Goal: Task Accomplishment & Management: Use online tool/utility

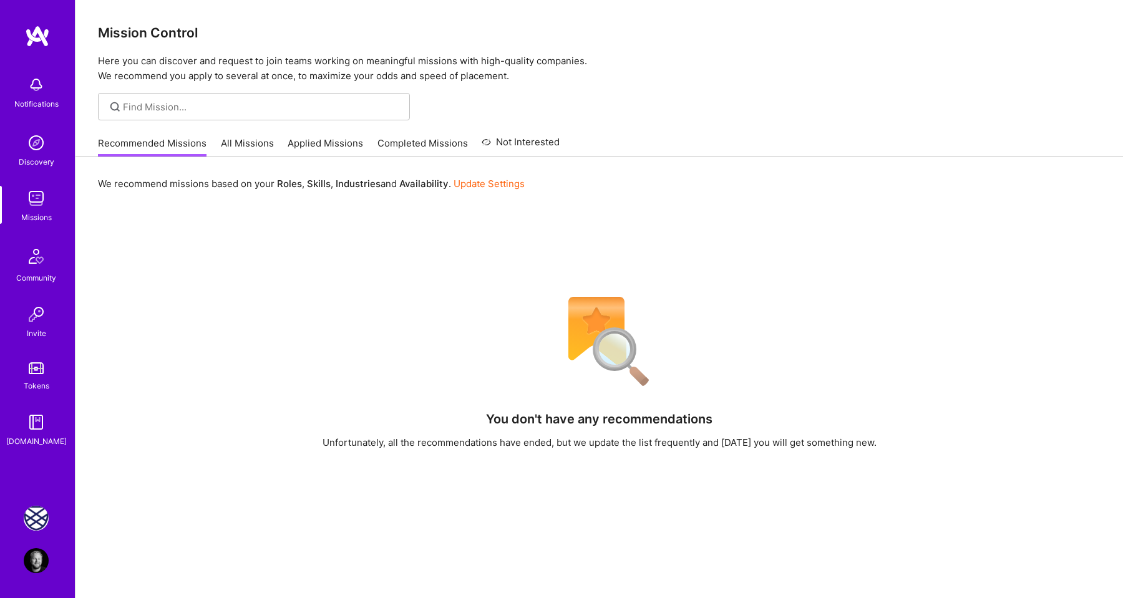
click at [42, 516] on img at bounding box center [36, 518] width 25 height 25
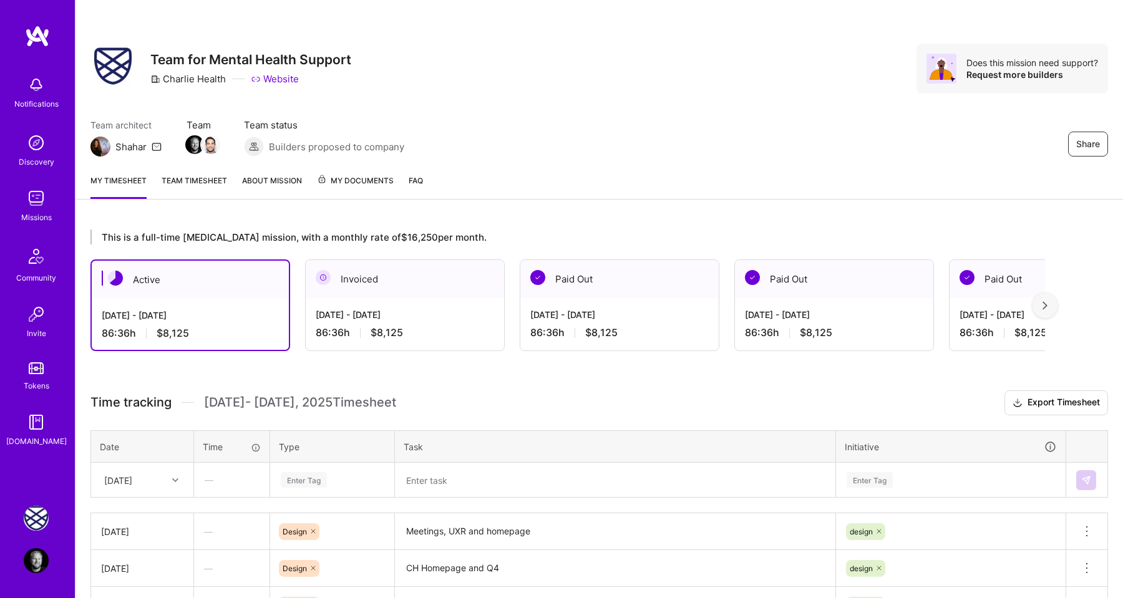
click at [358, 391] on h3 "Time tracking [DATE] - [DATE] Timesheet Export Timesheet" at bounding box center [599, 403] width 1018 height 25
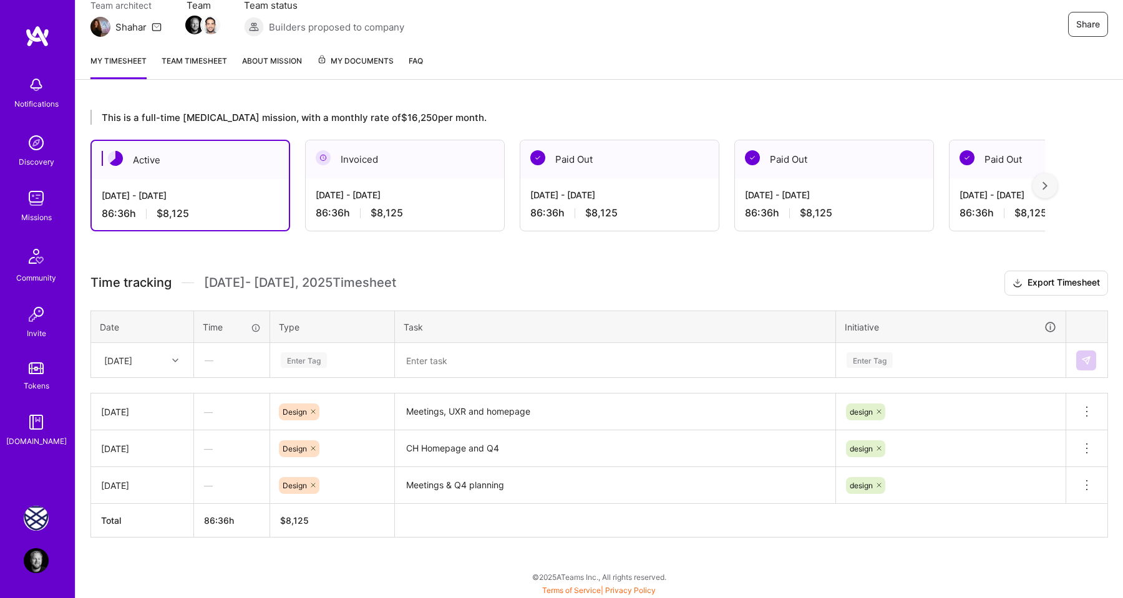
click at [307, 358] on div "Enter Tag" at bounding box center [304, 360] width 46 height 19
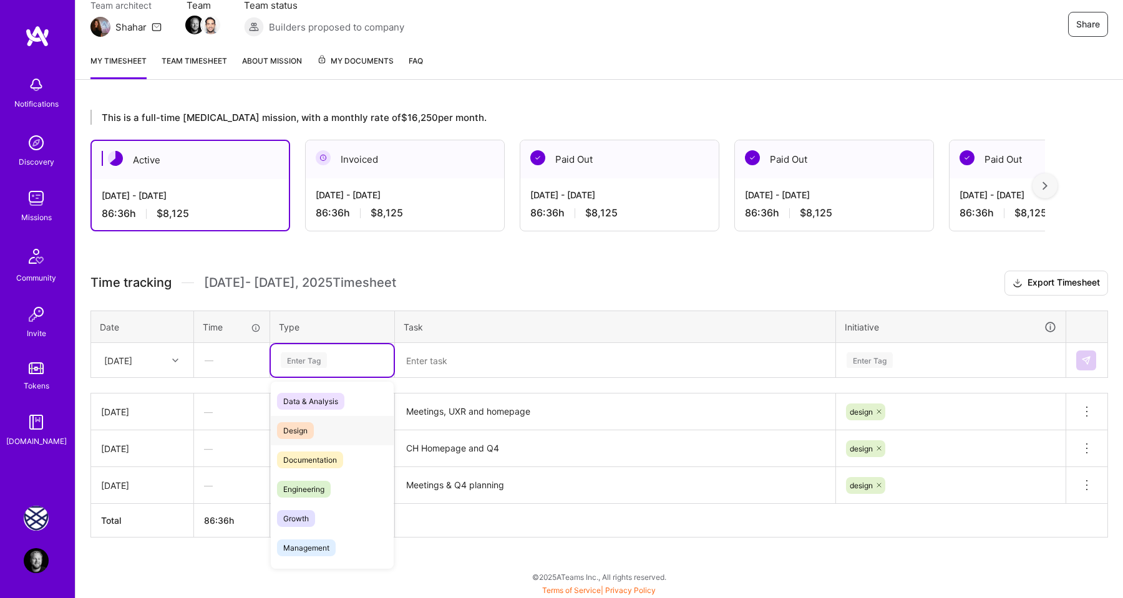
click at [302, 428] on span "Design" at bounding box center [295, 430] width 37 height 17
click at [406, 371] on textarea at bounding box center [615, 360] width 438 height 32
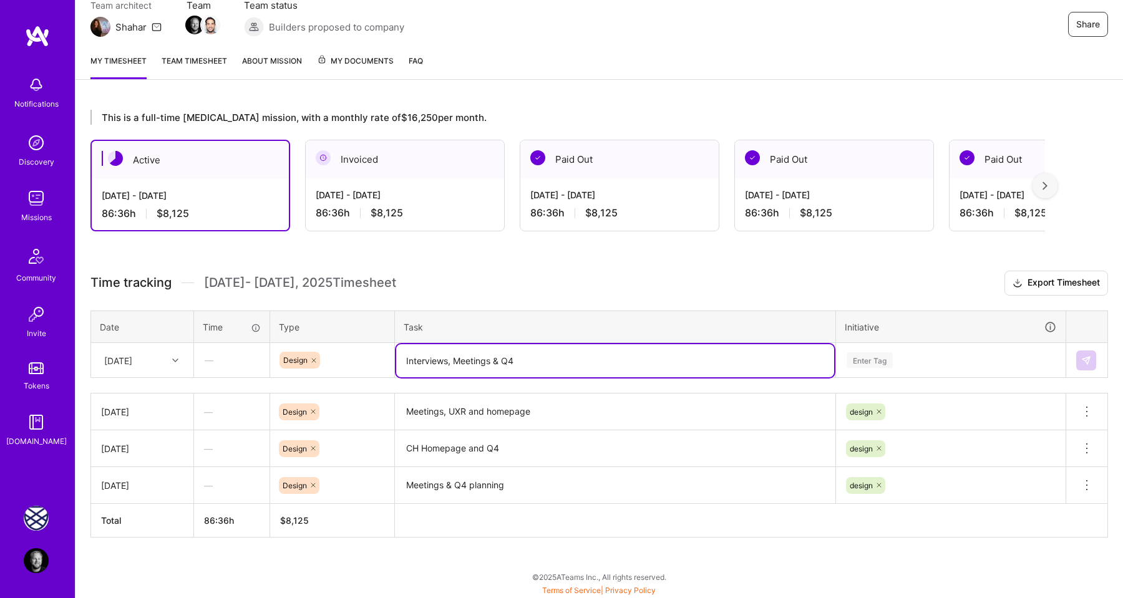
type textarea "Interviews, Meetings & Q4"
click at [872, 361] on div "Enter Tag" at bounding box center [870, 360] width 46 height 19
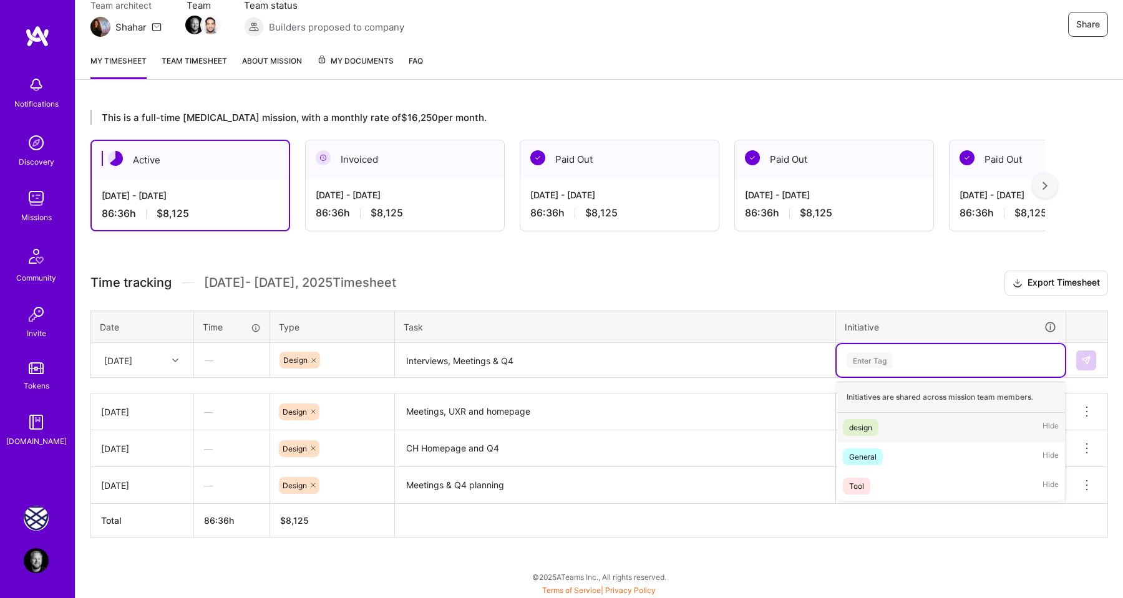
click at [867, 421] on div "design" at bounding box center [860, 427] width 23 height 13
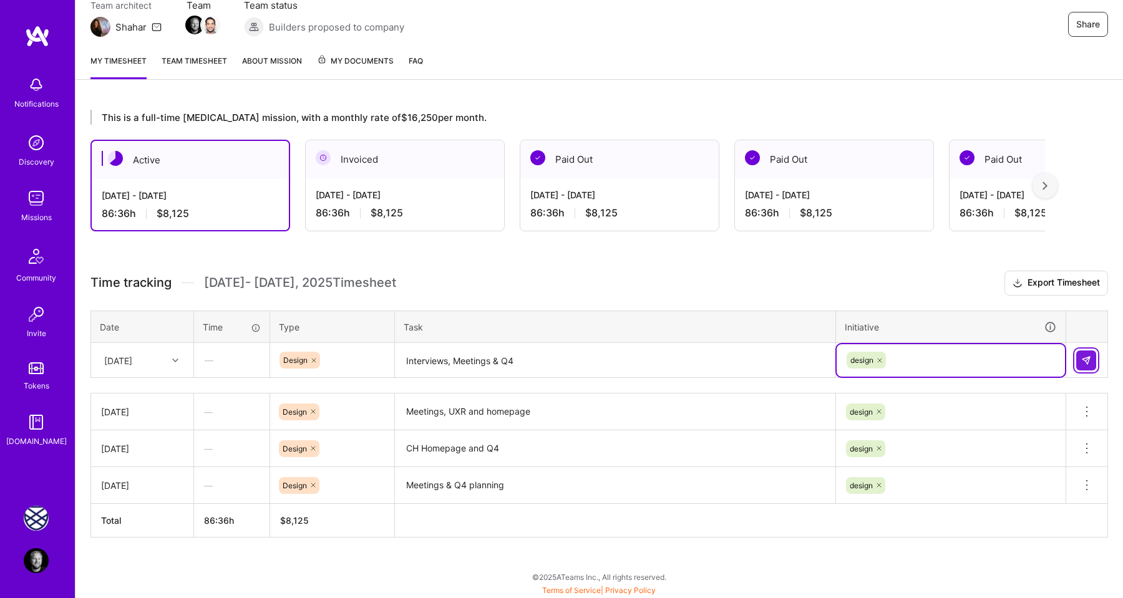
click at [1078, 361] on button at bounding box center [1086, 361] width 20 height 20
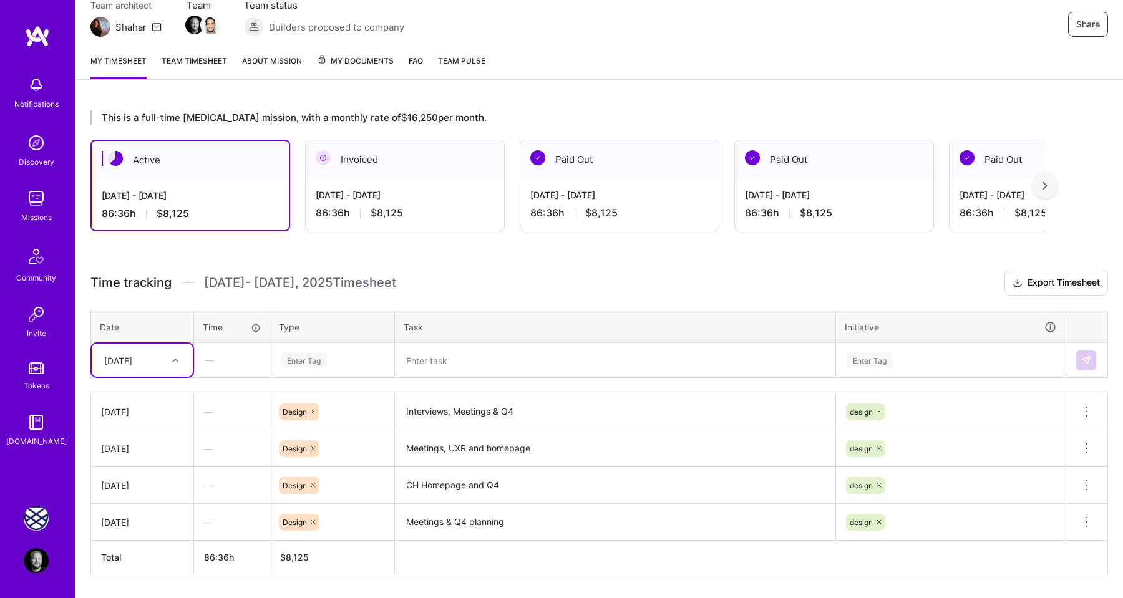
click at [733, 275] on h3 "Time tracking [DATE] - [DATE] Timesheet Export Timesheet" at bounding box center [599, 283] width 1018 height 25
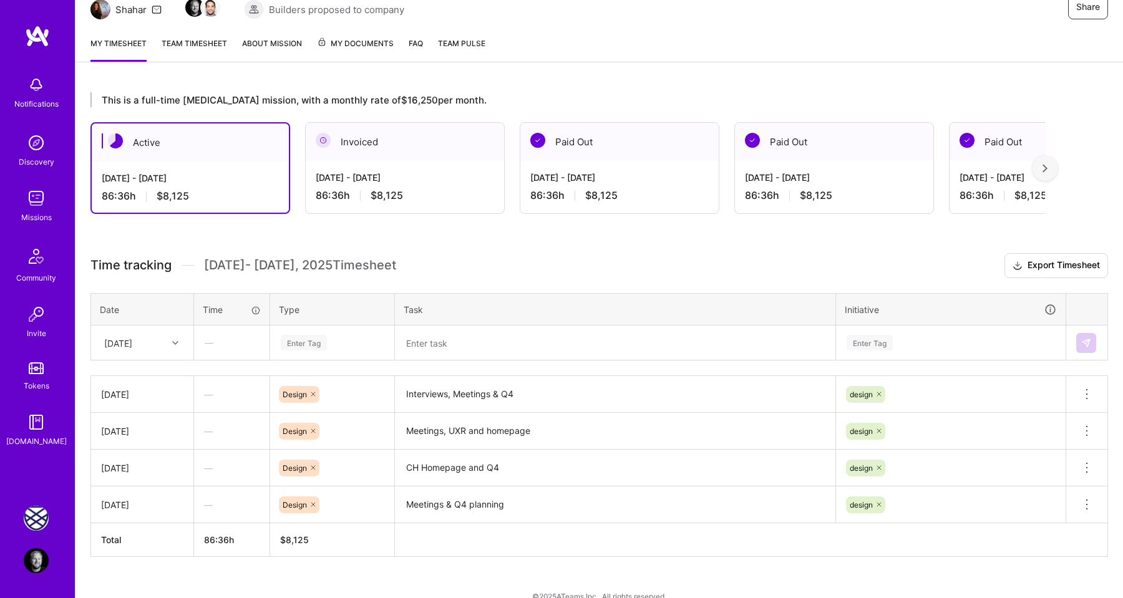
scroll to position [144, 0]
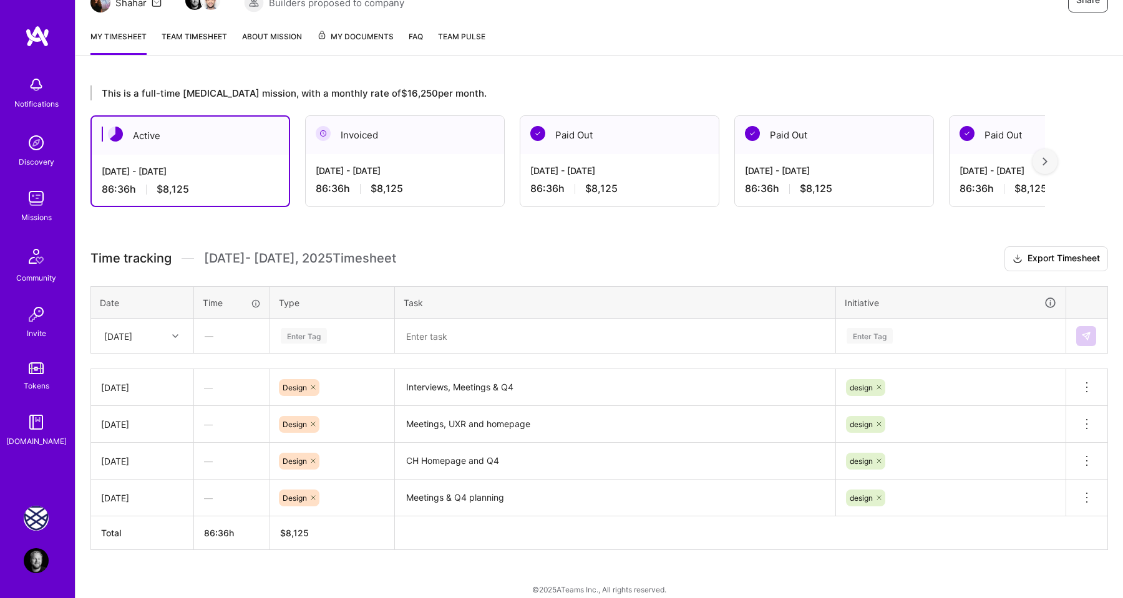
click at [170, 340] on div at bounding box center [176, 336] width 19 height 16
click at [437, 272] on div "Time tracking [DATE] - [DATE] Timesheet Export Timesheet Date Time Type Task In…" at bounding box center [599, 398] width 1018 height 304
click at [162, 344] on div "[DATE]" at bounding box center [132, 336] width 69 height 21
click at [149, 439] on div "[DATE]" at bounding box center [142, 440] width 101 height 23
click at [311, 336] on div "Enter Tag" at bounding box center [304, 335] width 46 height 19
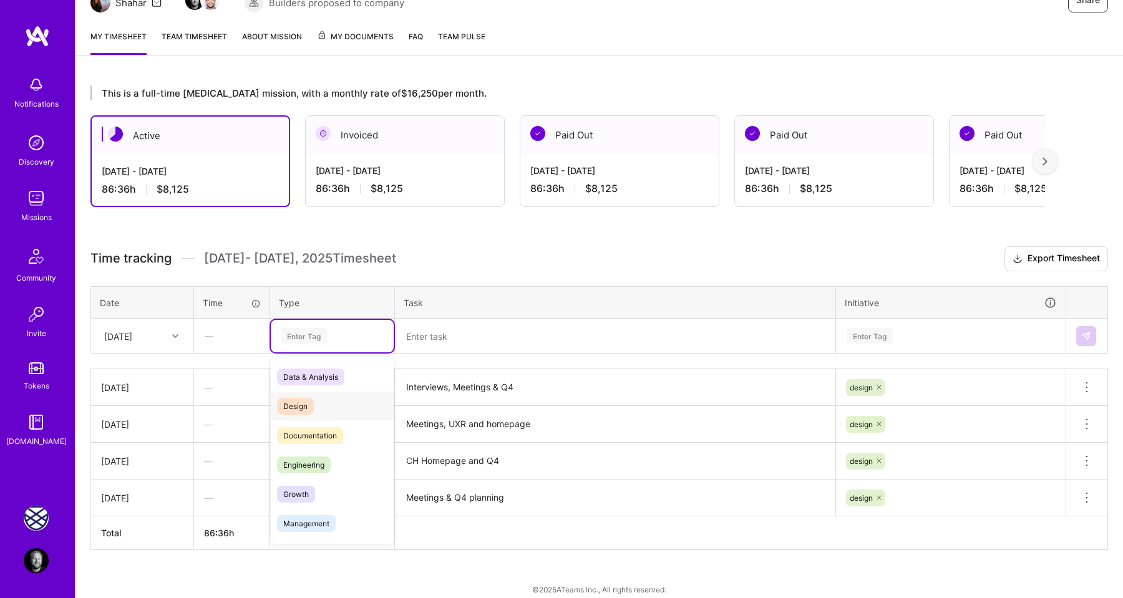
click at [309, 406] on span "Design" at bounding box center [295, 406] width 37 height 17
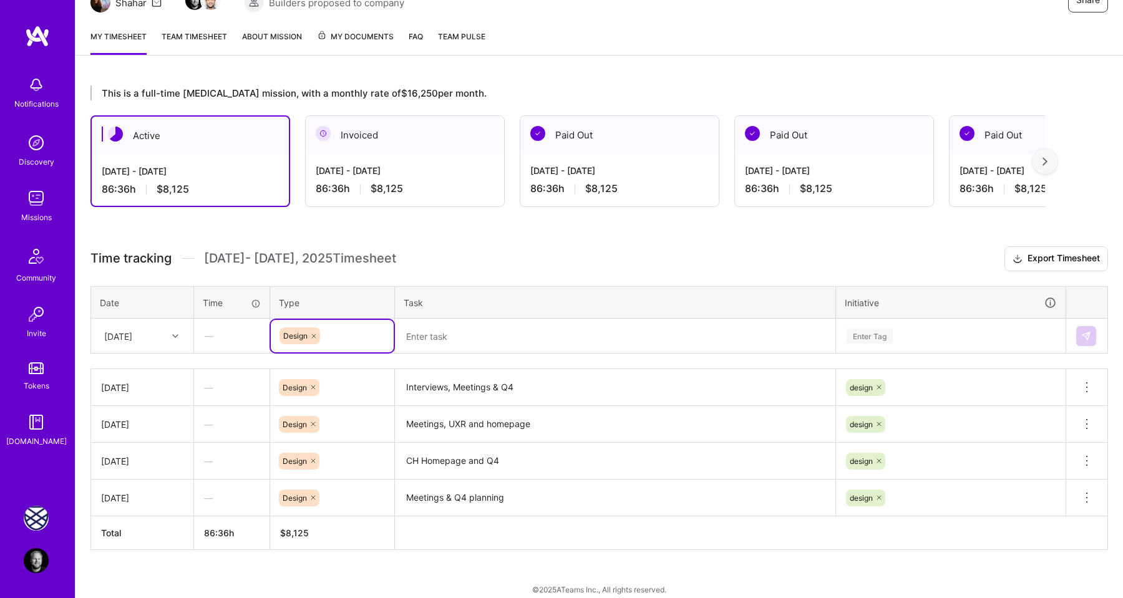
click at [457, 325] on textarea at bounding box center [615, 336] width 438 height 33
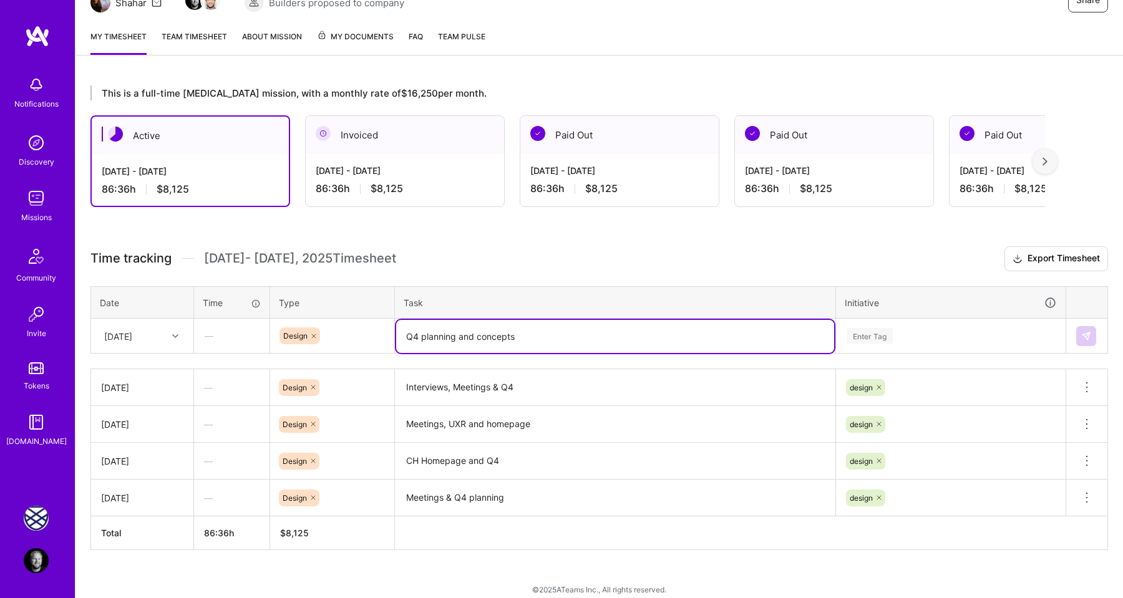
type textarea "Q4 planning and concepts"
click at [865, 331] on div "Enter Tag" at bounding box center [870, 335] width 46 height 19
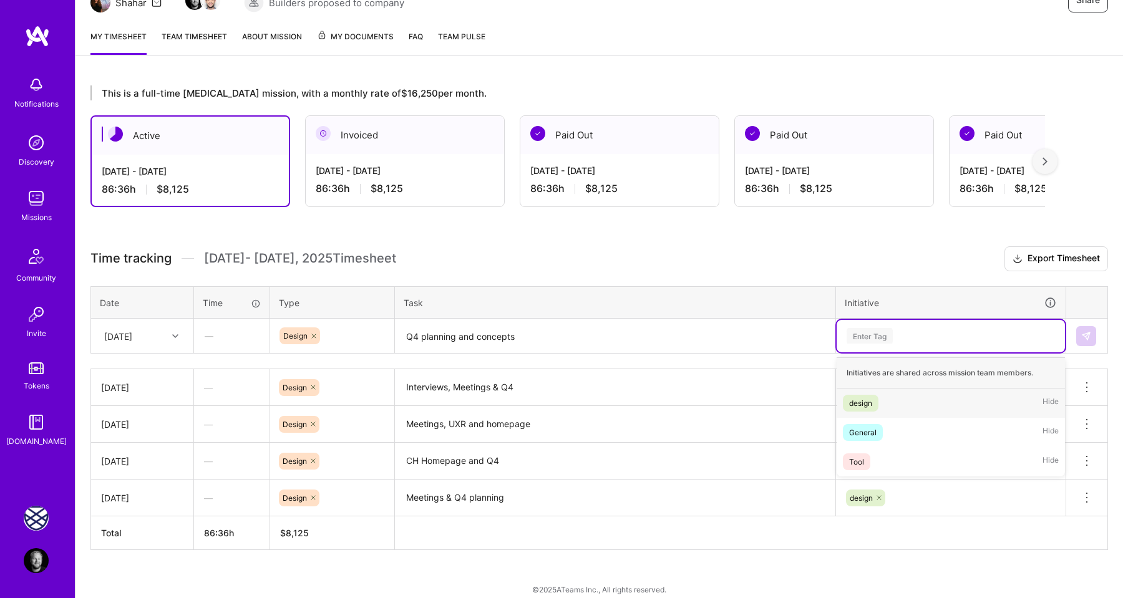
click at [868, 397] on div "design" at bounding box center [860, 403] width 23 height 13
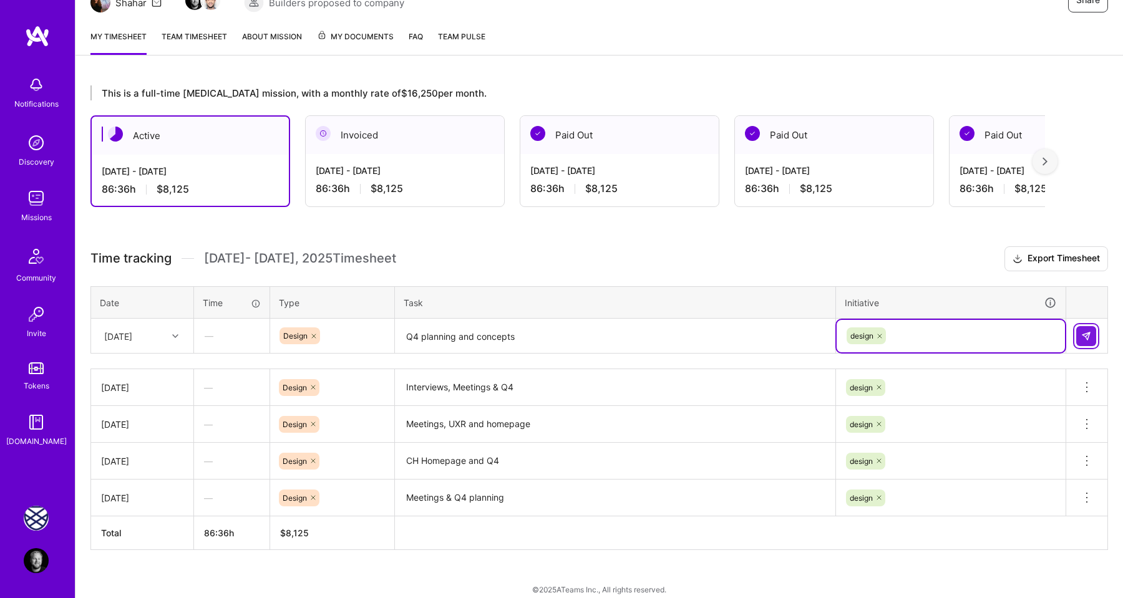
click at [1086, 338] on img at bounding box center [1086, 336] width 10 height 10
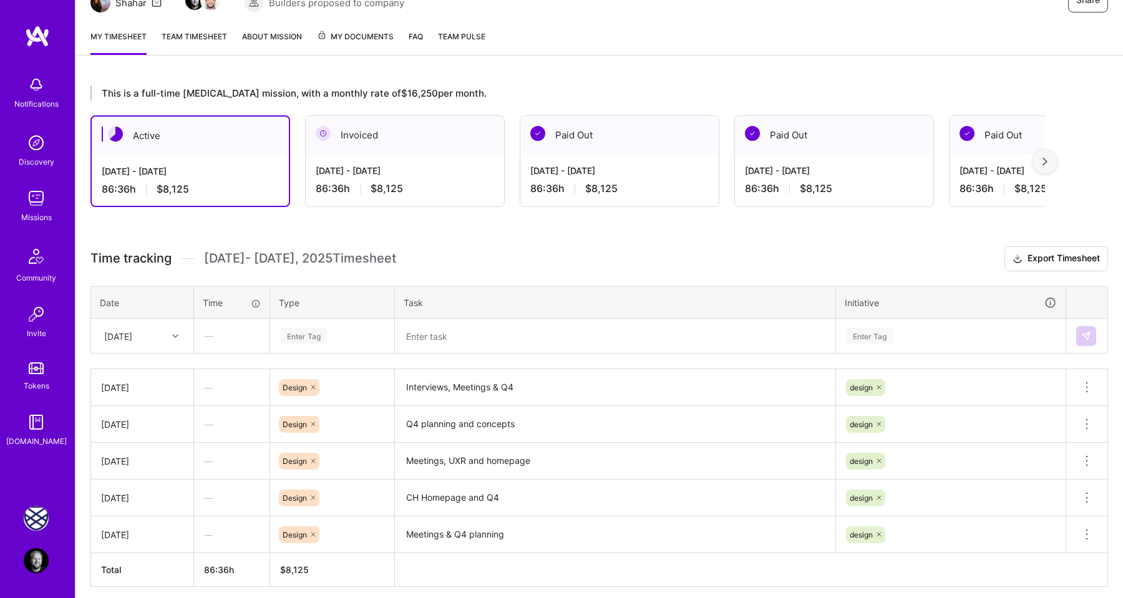
click at [542, 256] on h3 "Time tracking [DATE] - [DATE] Timesheet Export Timesheet" at bounding box center [599, 258] width 1018 height 25
click at [474, 246] on h3 "Time tracking [DATE] - [DATE] Timesheet Export Timesheet" at bounding box center [599, 258] width 1018 height 25
